Goal: Task Accomplishment & Management: Use online tool/utility

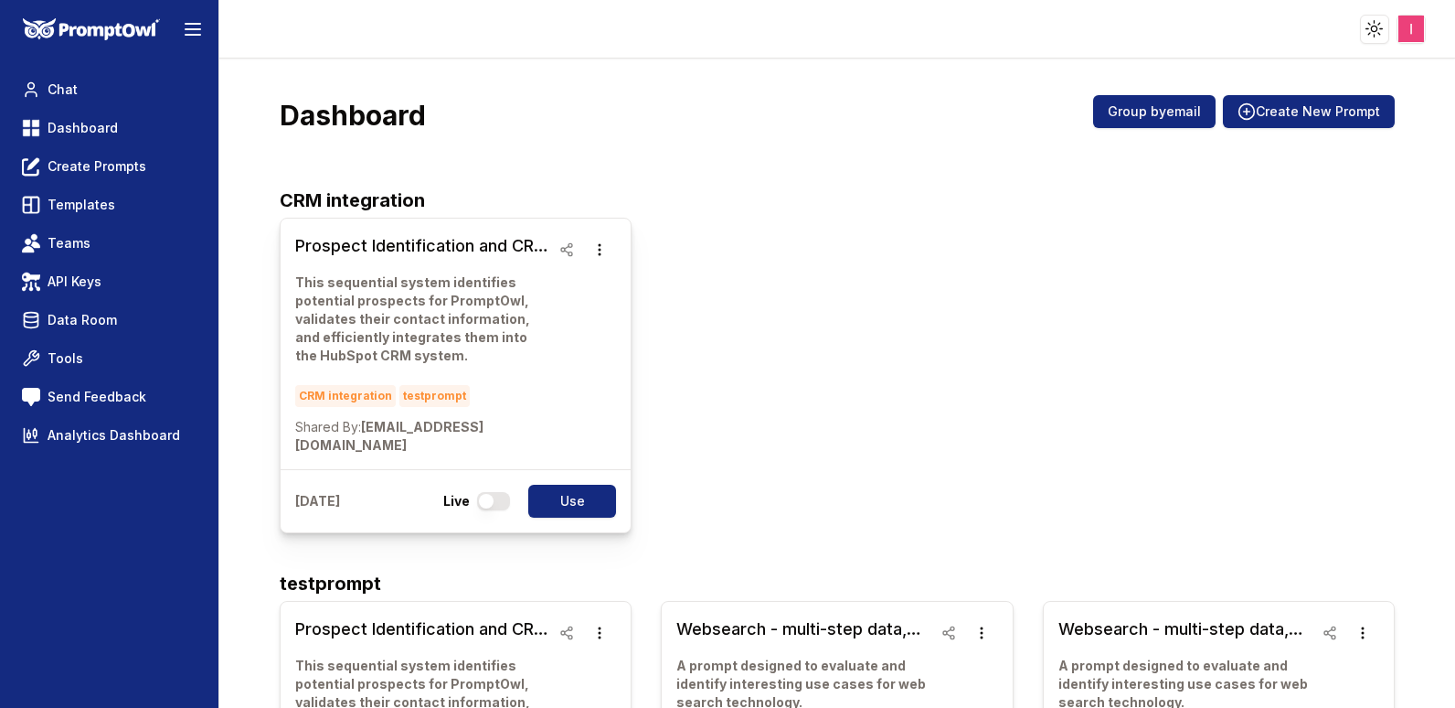
click at [410, 250] on h3 "Prospect Identification and CRM Integration Workflow" at bounding box center [422, 246] width 255 height 26
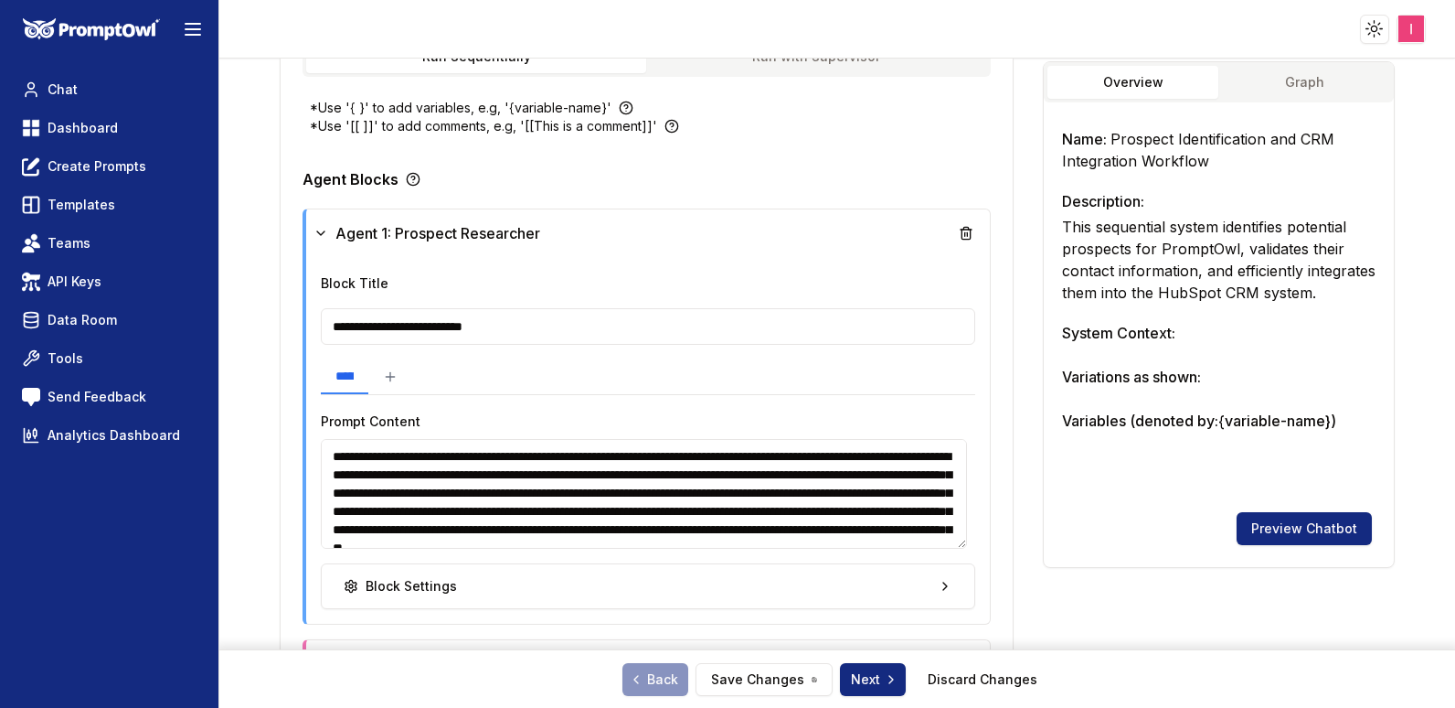
scroll to position [419, 0]
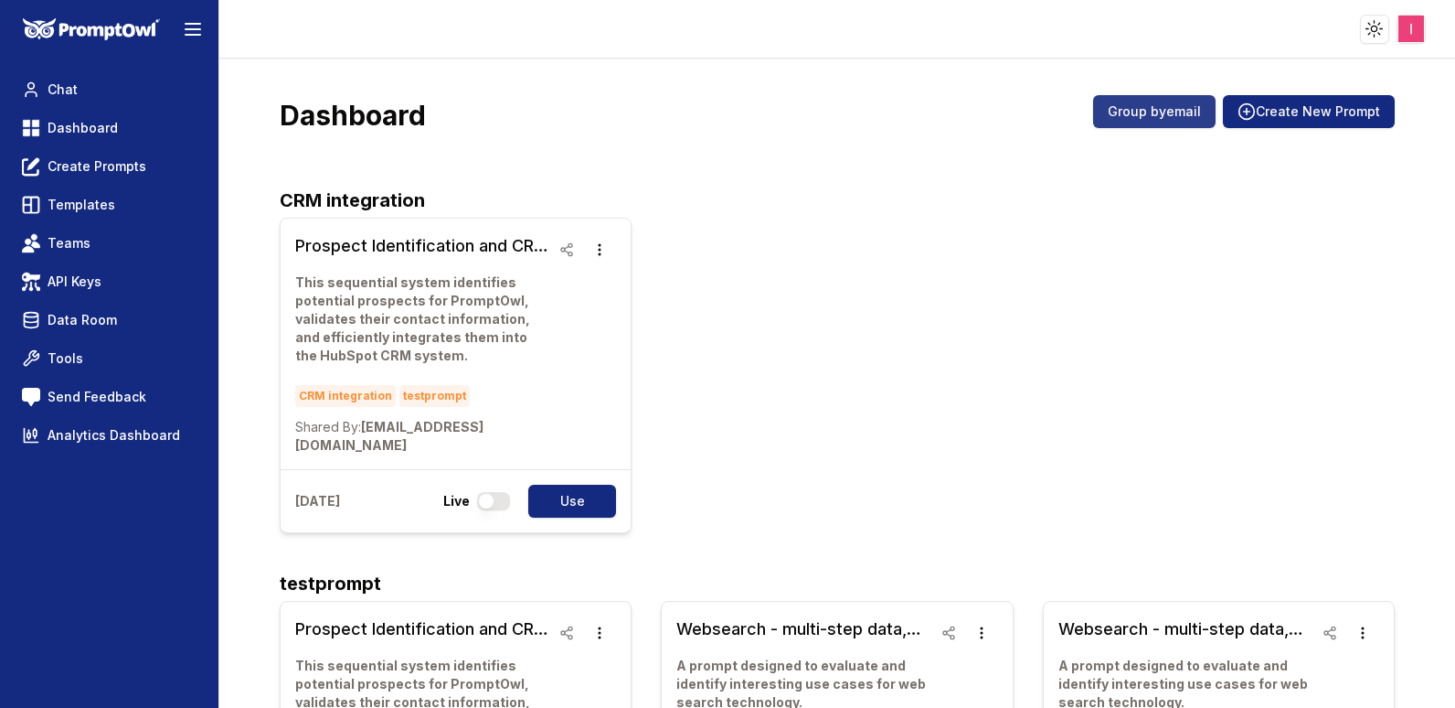
click at [1150, 116] on button "Group by email" at bounding box center [1154, 111] width 122 height 33
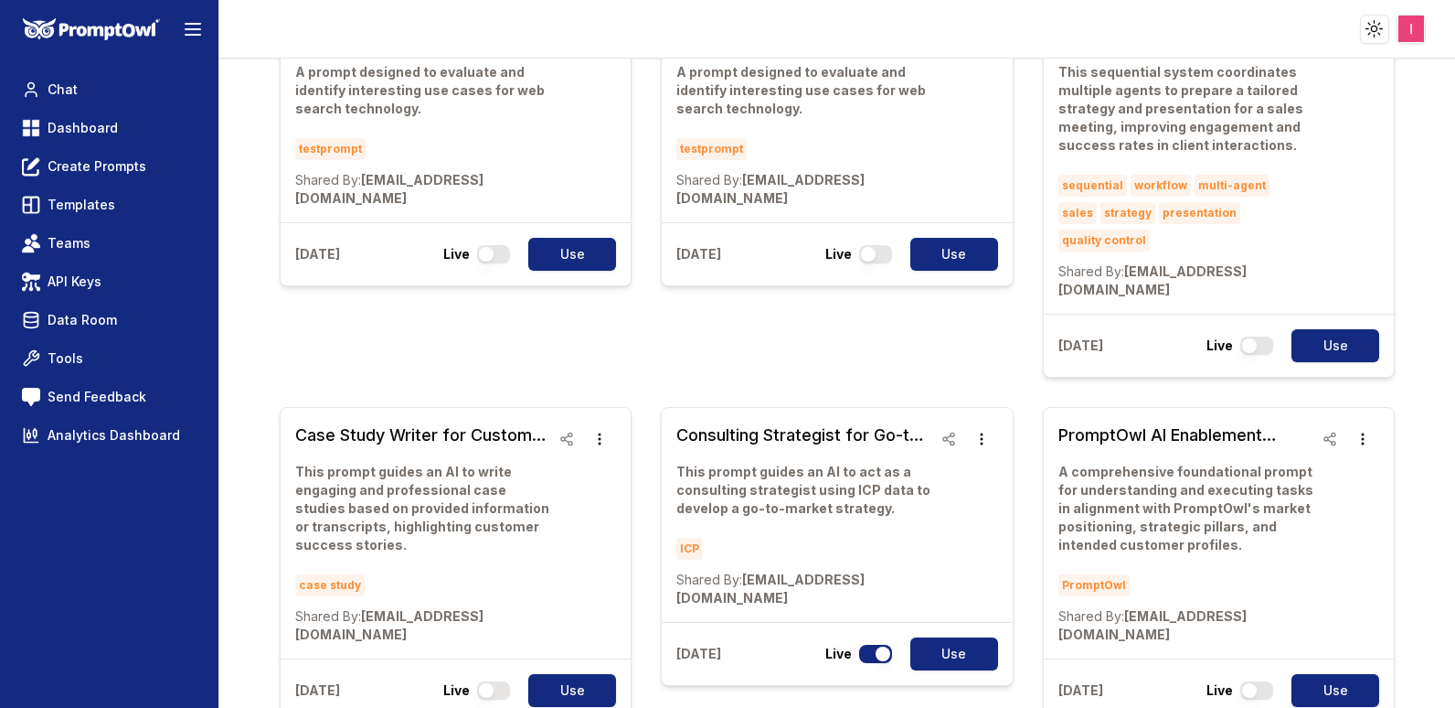
scroll to position [556, 0]
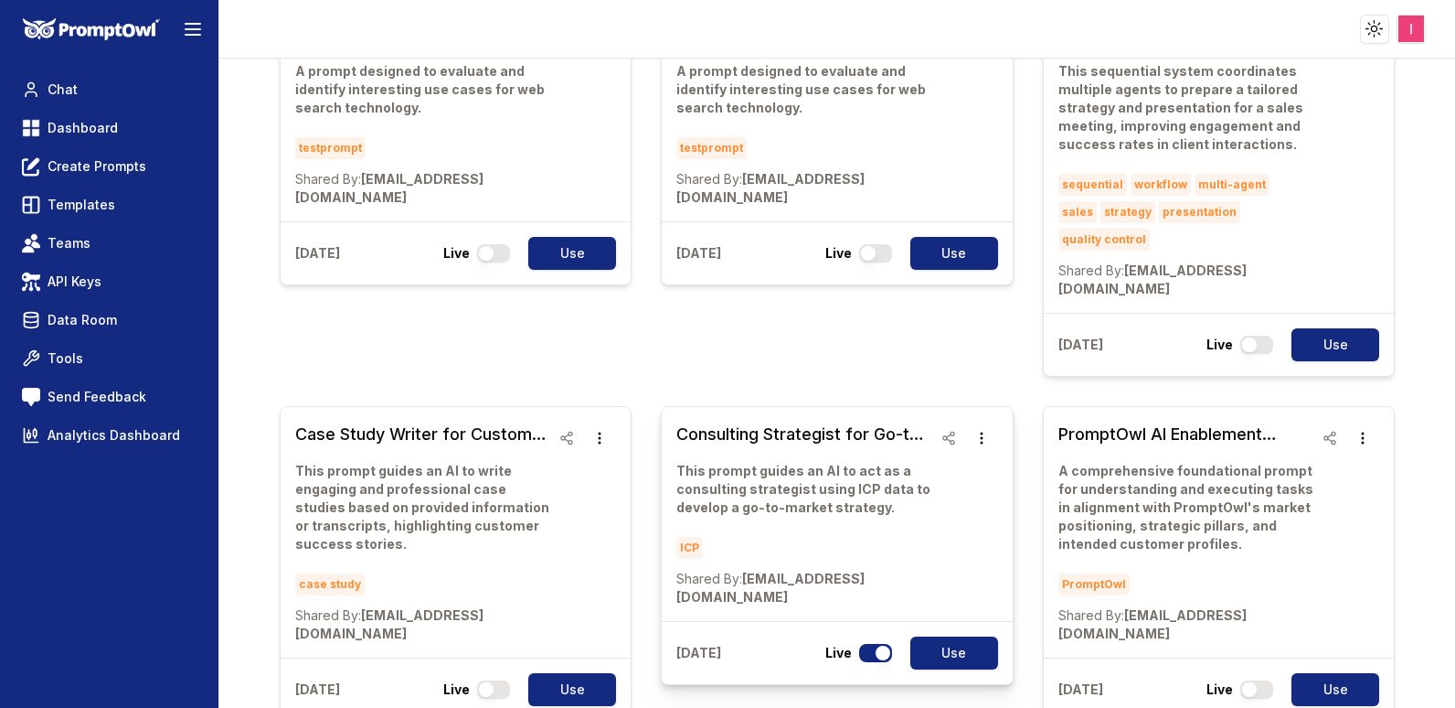
click at [703, 421] on h3 "Consulting Strategist for Go-to-Market Planning" at bounding box center [803, 434] width 255 height 26
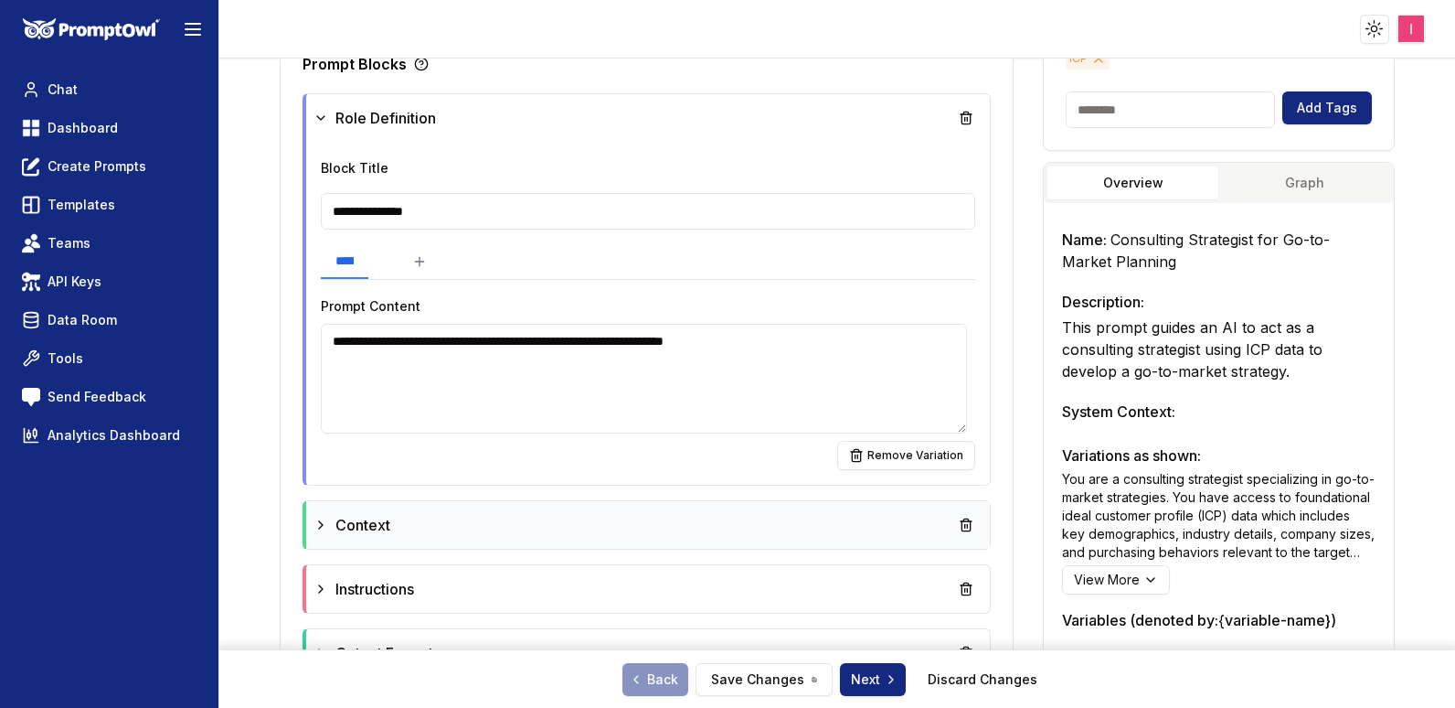
scroll to position [510, 0]
click at [319, 519] on icon at bounding box center [321, 525] width 15 height 15
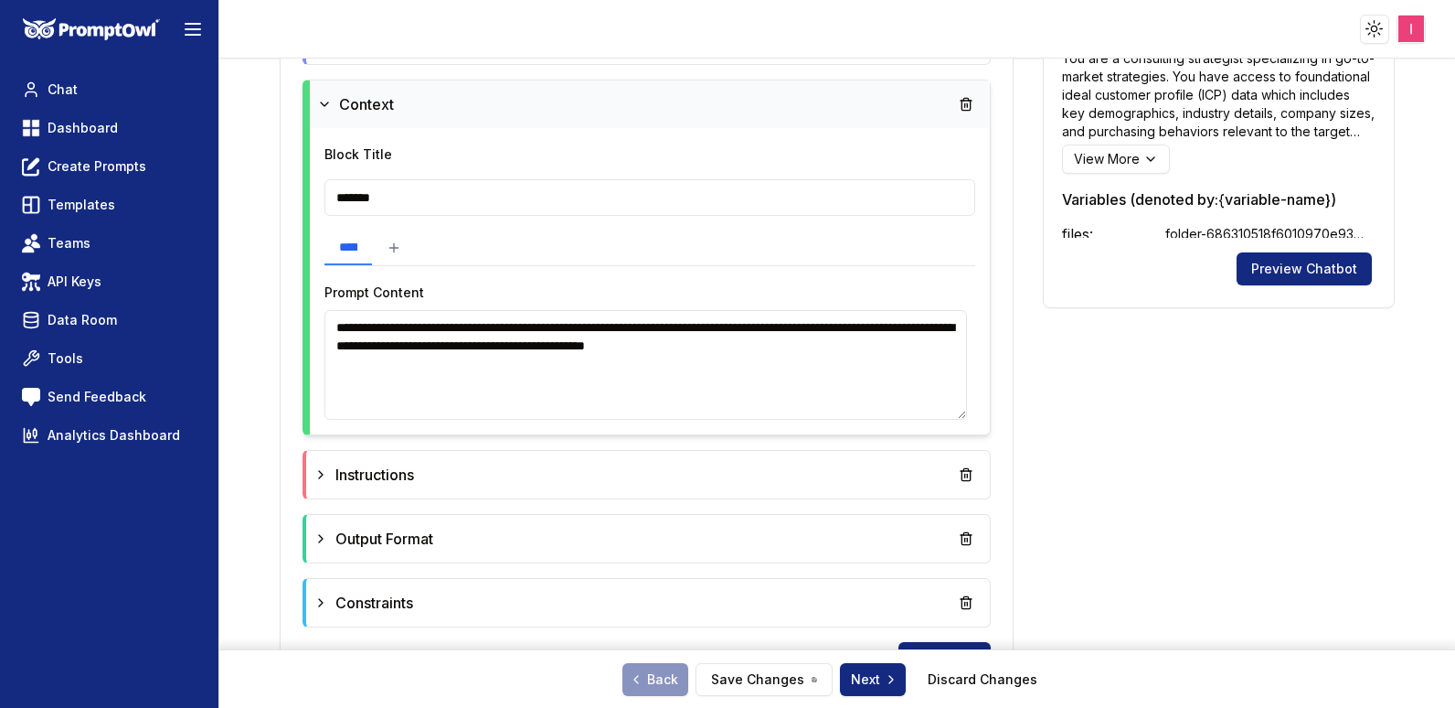
scroll to position [932, 0]
click at [325, 472] on icon at bounding box center [321, 473] width 15 height 15
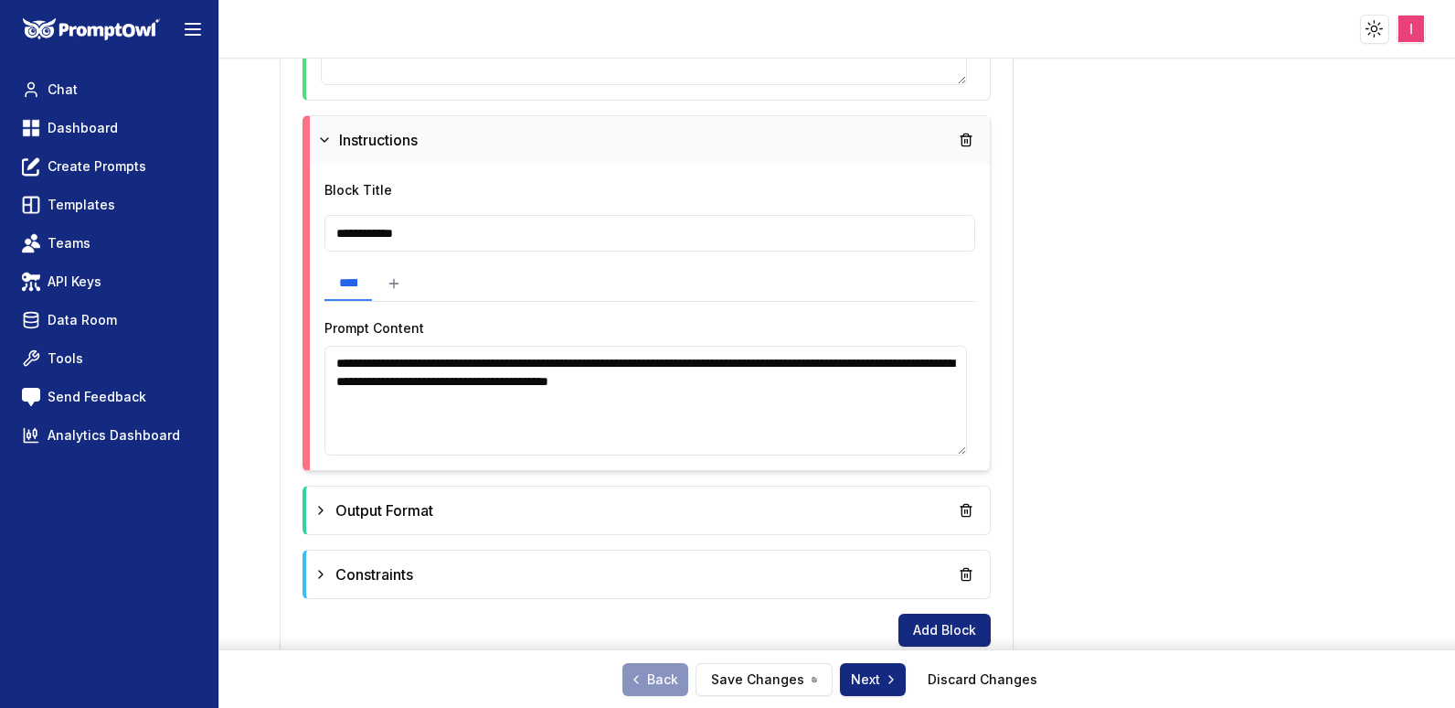
scroll to position [1266, 0]
click at [320, 573] on icon at bounding box center [321, 574] width 15 height 15
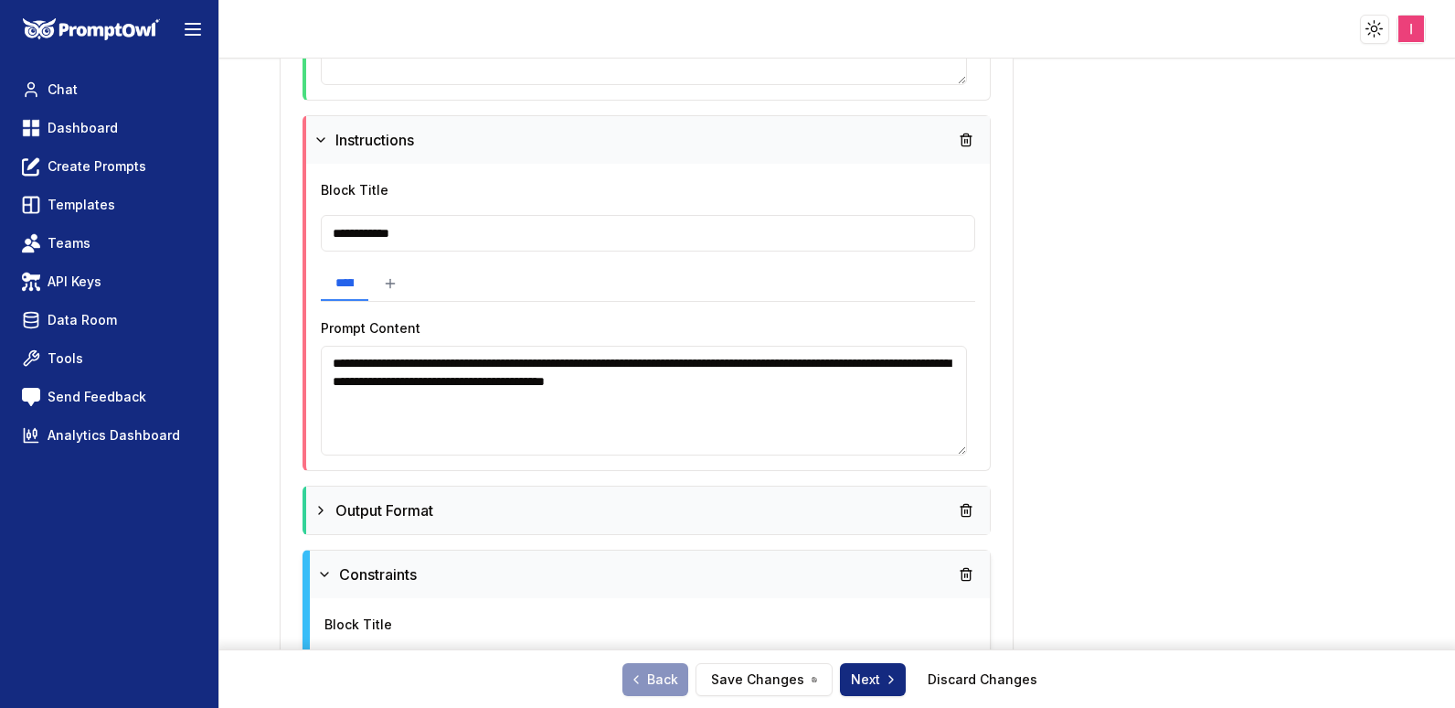
click at [316, 508] on icon at bounding box center [321, 510] width 15 height 15
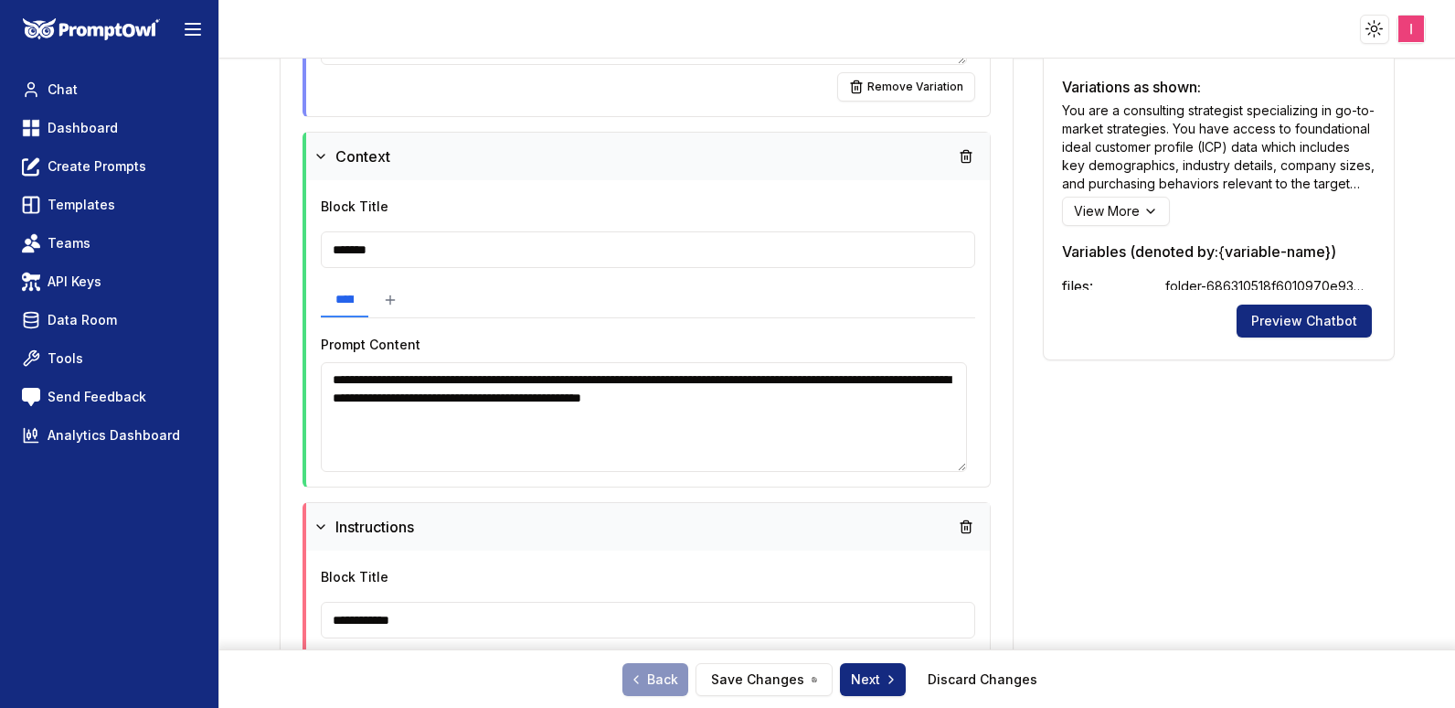
scroll to position [880, 0]
